Goal: Task Accomplishment & Management: Use online tool/utility

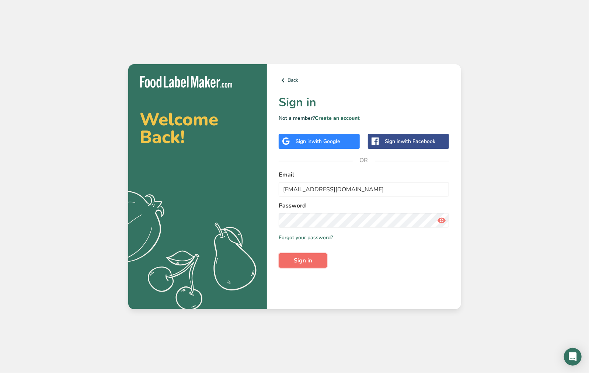
click at [296, 260] on span "Sign in" at bounding box center [303, 260] width 18 height 9
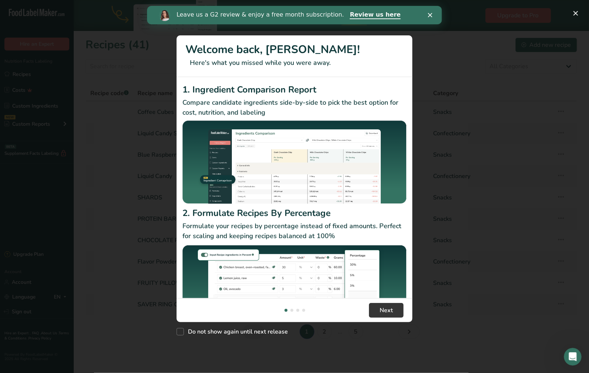
click at [429, 14] on icon "Close" at bounding box center [429, 15] width 4 height 4
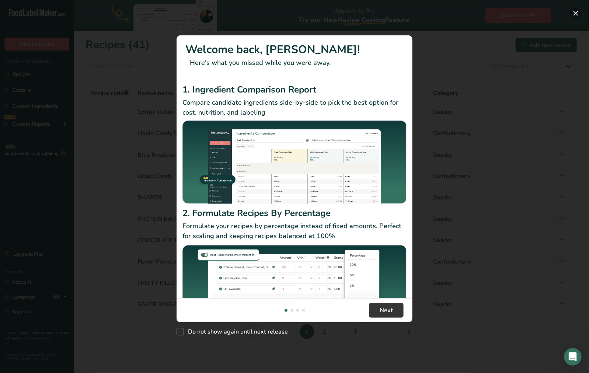
click at [577, 13] on button "New Features" at bounding box center [576, 13] width 12 height 12
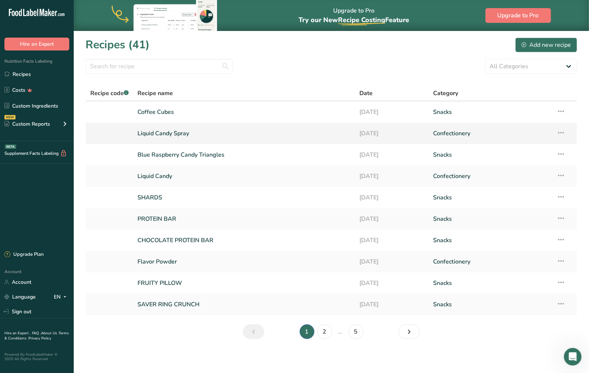
click at [561, 132] on icon at bounding box center [560, 132] width 9 height 13
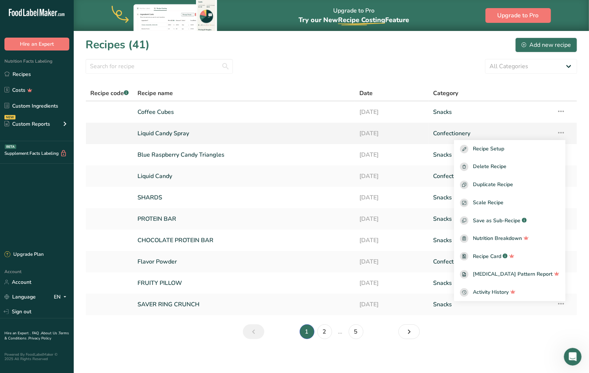
click at [165, 132] on link "Liquid Candy Spray" at bounding box center [243, 133] width 213 height 15
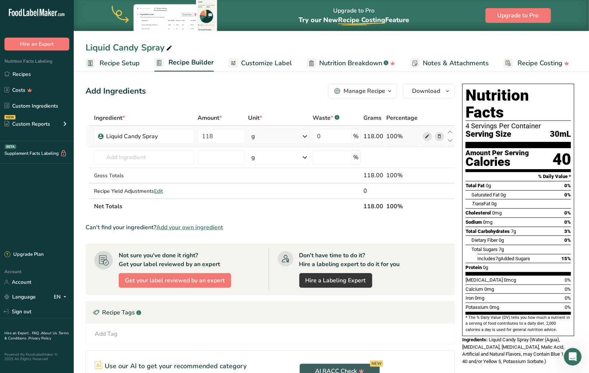
click at [429, 135] on icon at bounding box center [426, 137] width 5 height 8
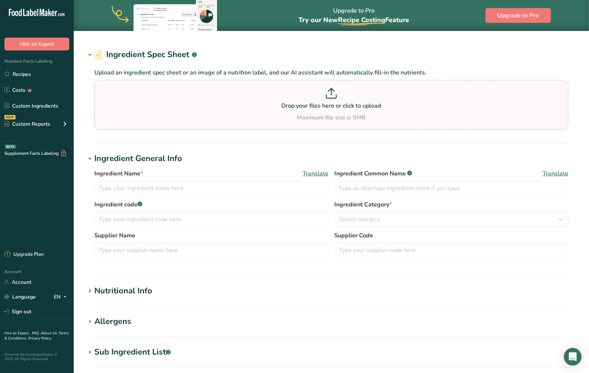
type input "Liquid Candy Spray"
type input "Poppin Crunch"
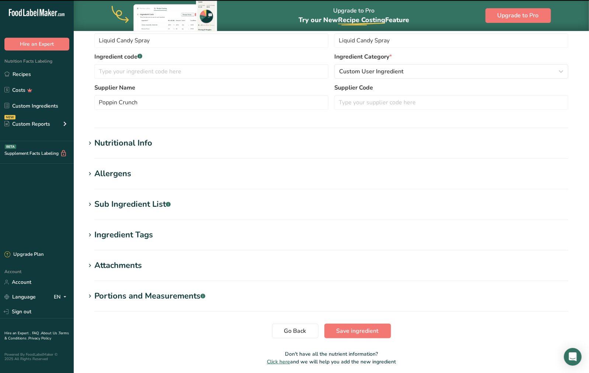
scroll to position [192, 0]
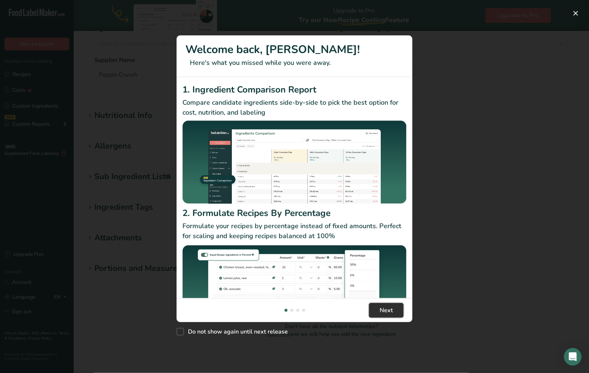
click at [376, 312] on button "Next" at bounding box center [386, 310] width 35 height 15
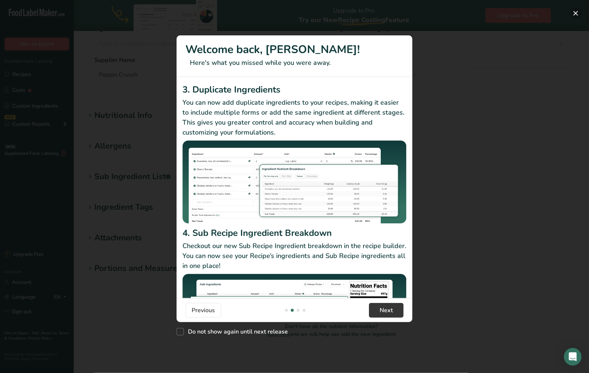
click at [574, 15] on button "New Features" at bounding box center [576, 13] width 12 height 12
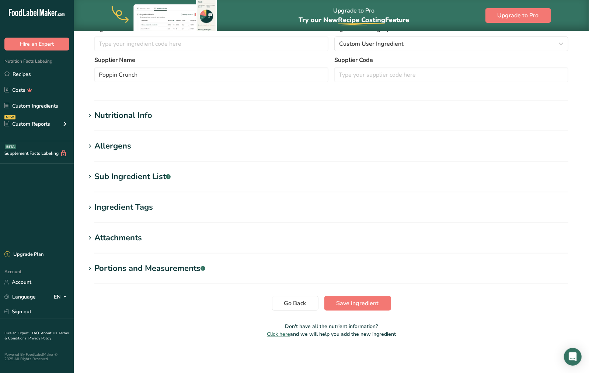
click at [136, 179] on div "Sub Ingredient List .a-a{fill:#347362;}.b-a{fill:#fff;}" at bounding box center [132, 177] width 76 height 12
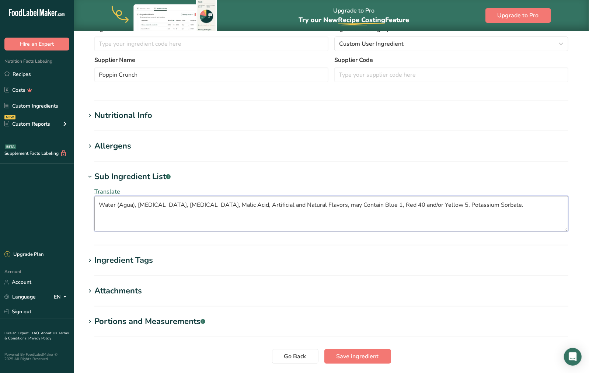
drag, startPoint x: 137, startPoint y: 203, endPoint x: 182, endPoint y: 204, distance: 44.6
click at [182, 204] on textarea "Water (Agua), Propylene Glycol, Citric Acid, Malic Acid, Artificial and Natural…" at bounding box center [331, 213] width 474 height 35
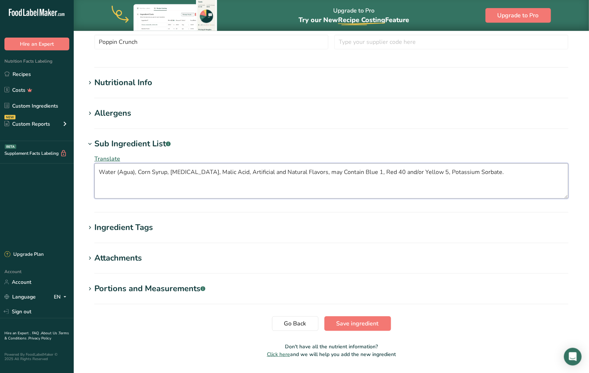
scroll to position [245, 0]
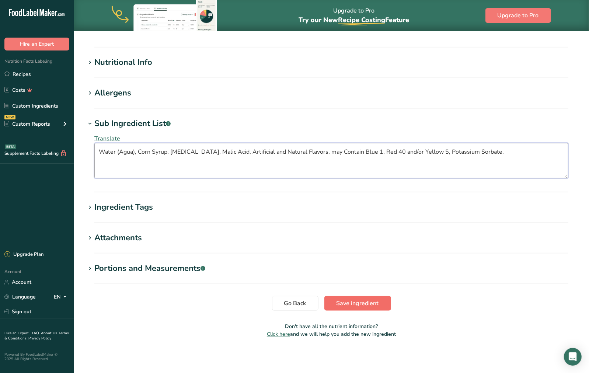
type textarea "Water (Agua), Corn Syrup, Citric Acid, Malic Acid, Artificial and Natural Flavo…"
click at [361, 303] on span "Save ingredient" at bounding box center [357, 303] width 42 height 9
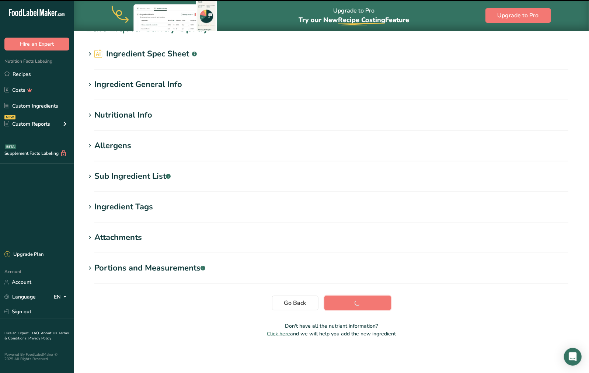
scroll to position [17, 0]
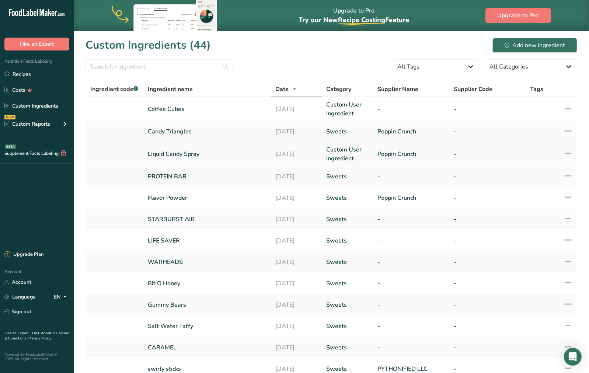
click at [168, 154] on link "Liquid Candy Spray" at bounding box center [207, 154] width 119 height 9
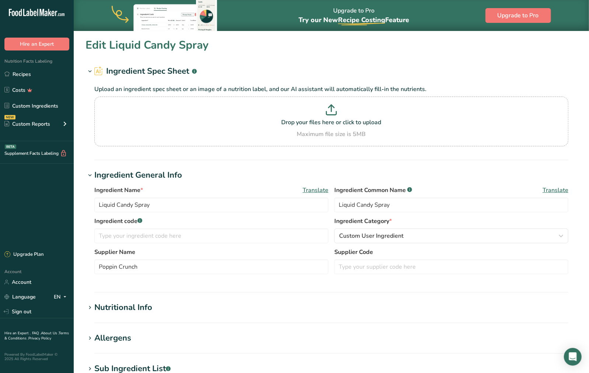
click at [266, 64] on section "Edit Liquid Candy Spray Ingredient Spec Sheet .a-a{fill:#347362;}.b-a{fill:#fff…" at bounding box center [331, 286] width 515 height 511
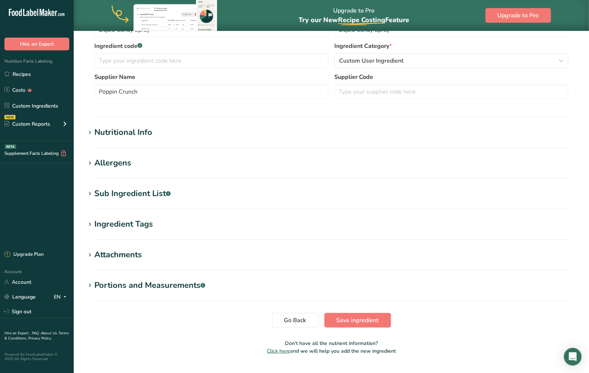
scroll to position [192, 0]
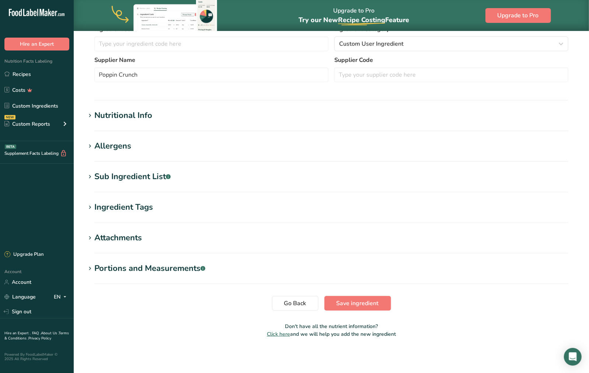
click at [122, 210] on div "Ingredient Tags" at bounding box center [123, 207] width 59 height 12
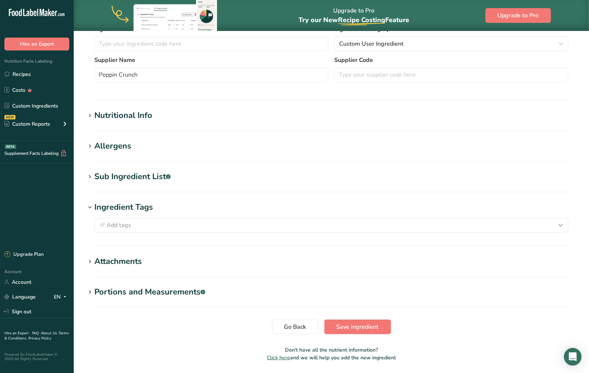
click at [121, 179] on div "Sub Ingredient List .a-a{fill:#347362;}.b-a{fill:#fff;}" at bounding box center [132, 177] width 76 height 12
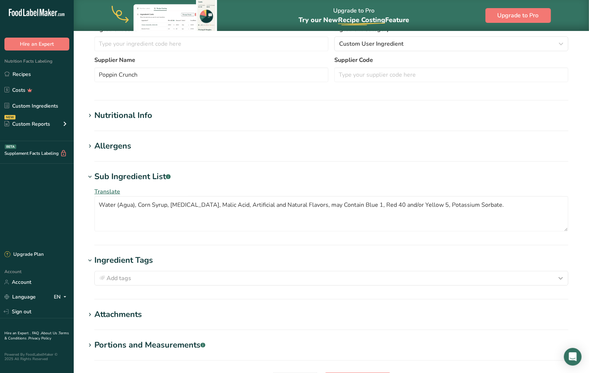
click at [121, 152] on div "Allergens" at bounding box center [112, 146] width 37 height 12
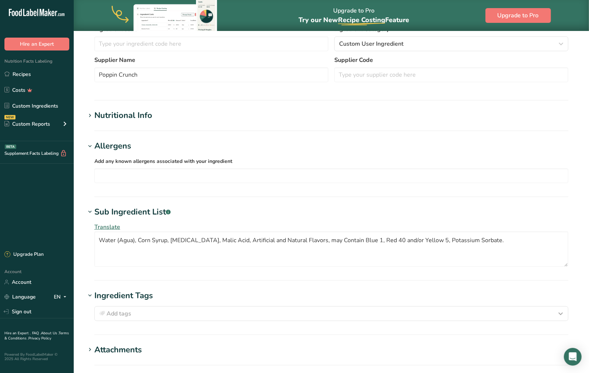
click at [120, 135] on section "Edit Liquid Candy Spray Ingredient Spec Sheet .a-a{fill:#347362;}.b-a{fill:#fff…" at bounding box center [331, 150] width 515 height 623
click at [122, 117] on div "Nutritional Info" at bounding box center [123, 115] width 58 height 12
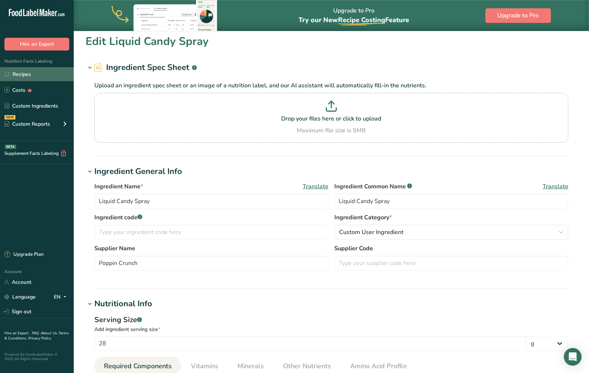
scroll to position [0, 0]
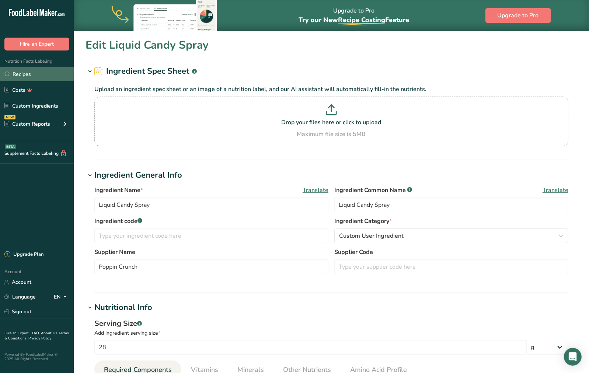
click at [26, 73] on link "Recipes" at bounding box center [37, 74] width 74 height 14
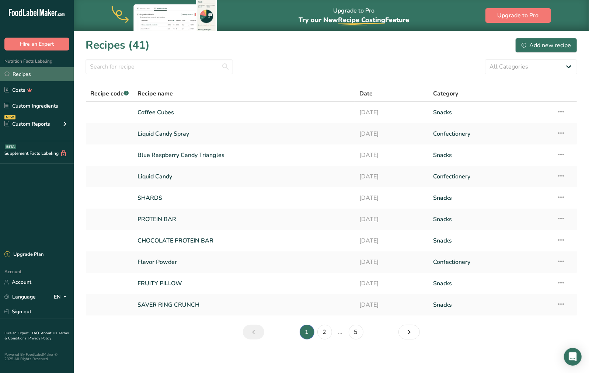
click at [23, 75] on link "Recipes" at bounding box center [37, 74] width 74 height 14
click at [117, 134] on link at bounding box center [109, 133] width 38 height 15
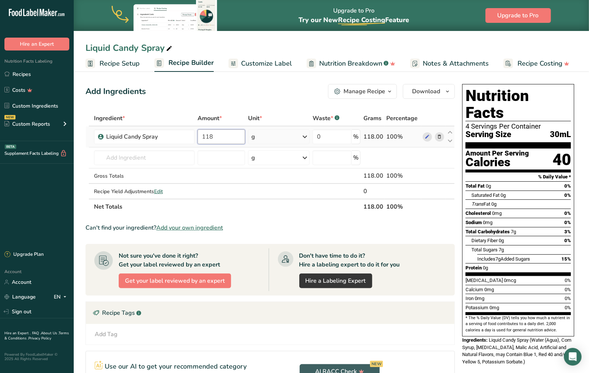
click at [223, 137] on input "118" at bounding box center [221, 136] width 48 height 15
drag, startPoint x: 214, startPoint y: 136, endPoint x: 190, endPoint y: 135, distance: 24.0
click at [197, 136] on input "118" at bounding box center [221, 136] width 48 height 15
type input "142"
click at [288, 91] on div "Add Ingredients Manage Recipe Delete Recipe Duplicate Recipe Scale Recipe Save …" at bounding box center [269, 91] width 369 height 15
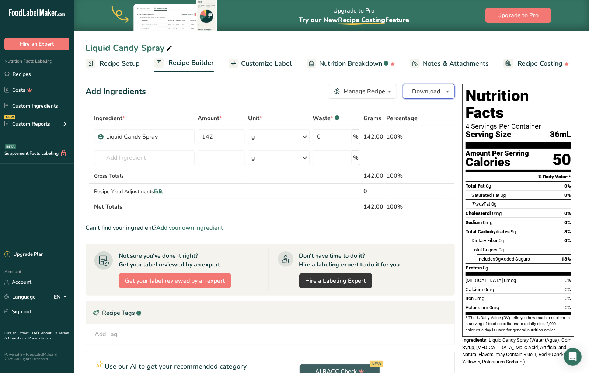
click at [438, 91] on span "Download" at bounding box center [426, 91] width 28 height 9
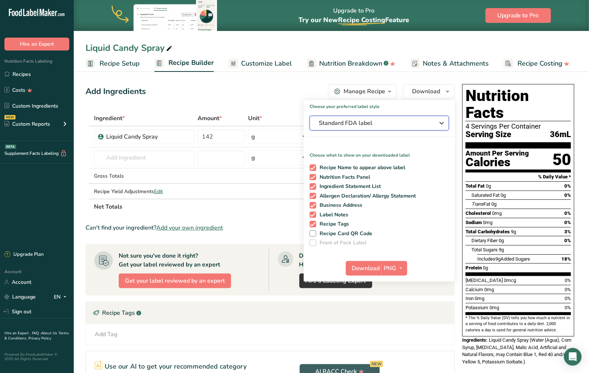
click at [356, 123] on span "Standard FDA label" at bounding box center [374, 123] width 111 height 9
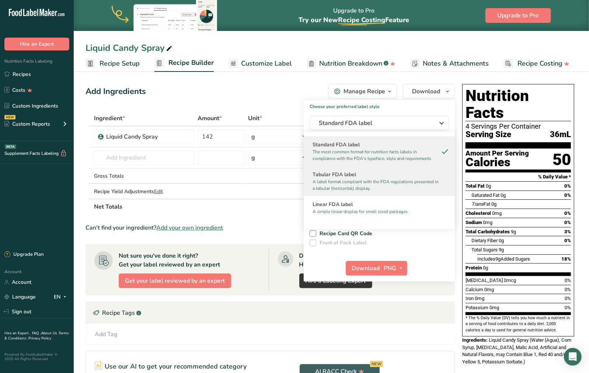
click at [338, 173] on h2 "Tabular FDA label" at bounding box center [378, 175] width 133 height 8
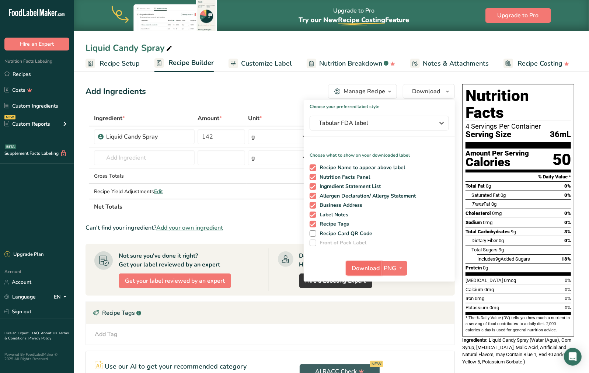
click at [364, 266] on span "Download" at bounding box center [366, 268] width 28 height 9
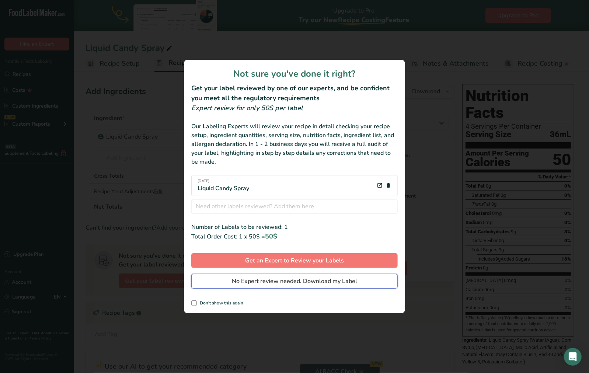
click at [298, 282] on span "No Expert review needed. Download my Label" at bounding box center [294, 281] width 125 height 9
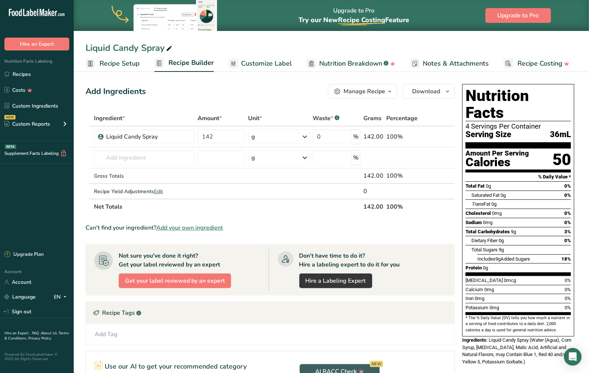
click at [258, 90] on div "Add Ingredients Manage Recipe Delete Recipe Duplicate Recipe Scale Recipe Save …" at bounding box center [269, 91] width 369 height 15
